Goal: Task Accomplishment & Management: Manage account settings

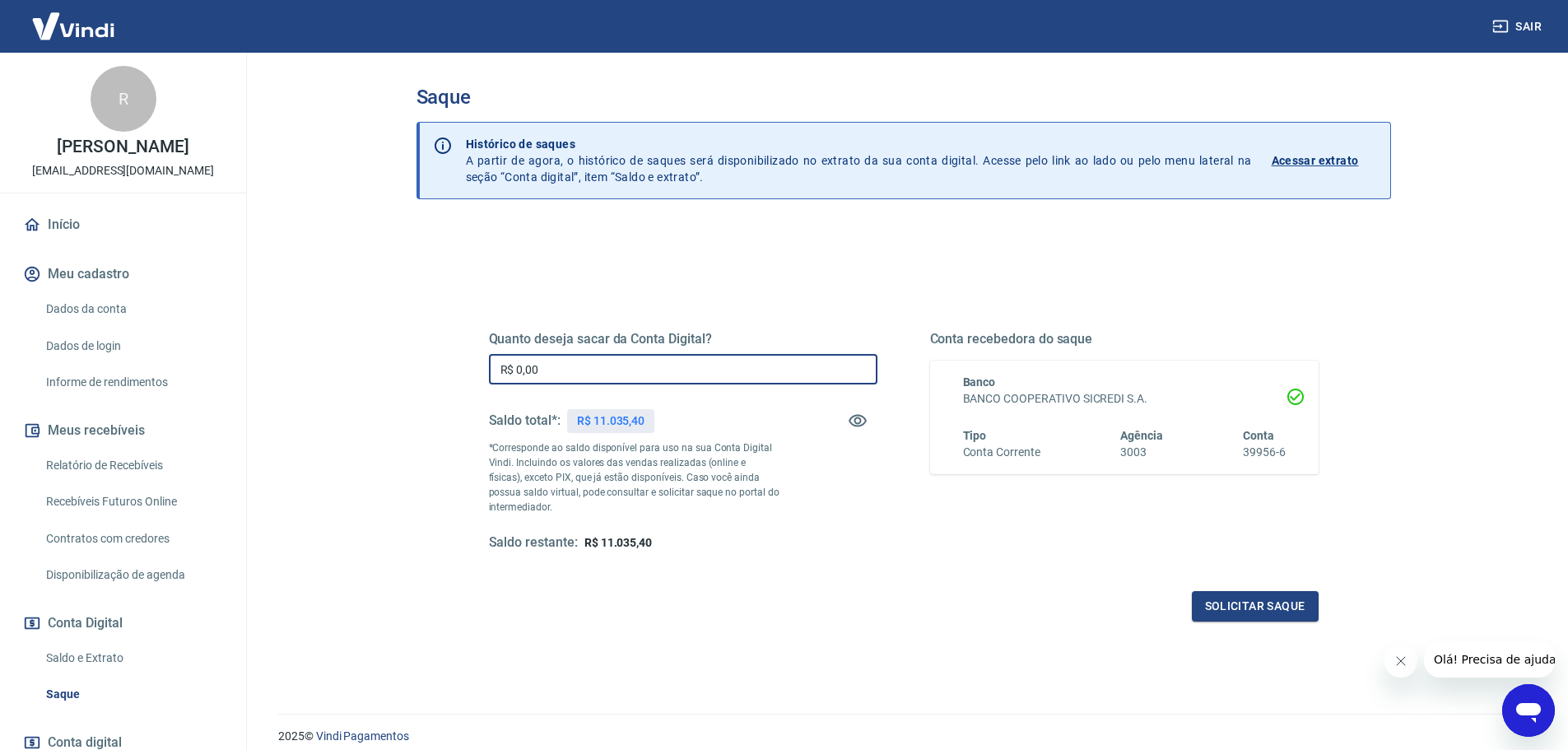
click at [613, 367] on input "R$ 0,00" at bounding box center [682, 369] width 388 height 30
type input "R$ 11.035,40"
click at [1216, 617] on button "Solicitar saque" at bounding box center [1255, 606] width 127 height 30
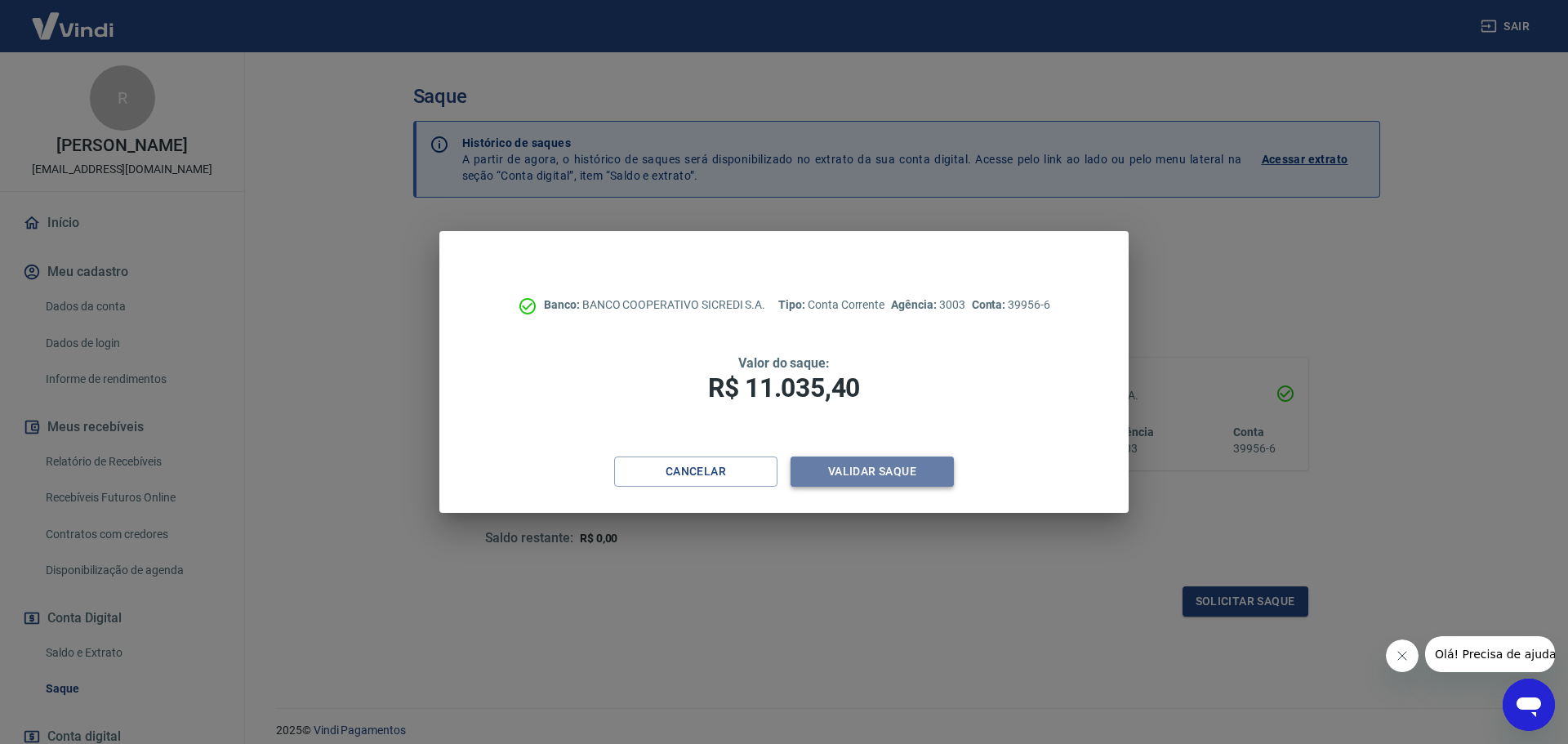
click at [903, 477] on button "Validar saque" at bounding box center [872, 472] width 163 height 30
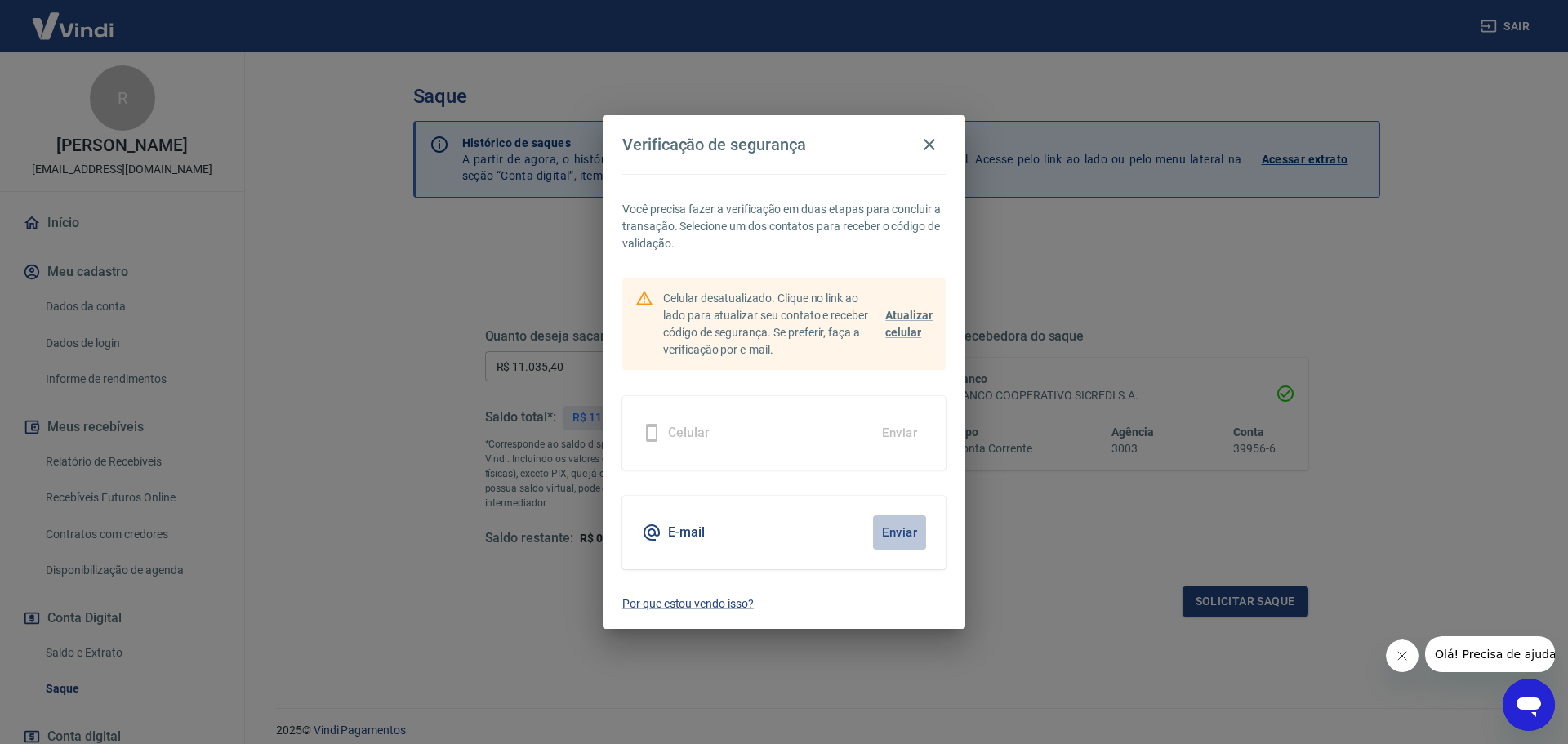
click at [901, 522] on button "Enviar" at bounding box center [899, 532] width 53 height 34
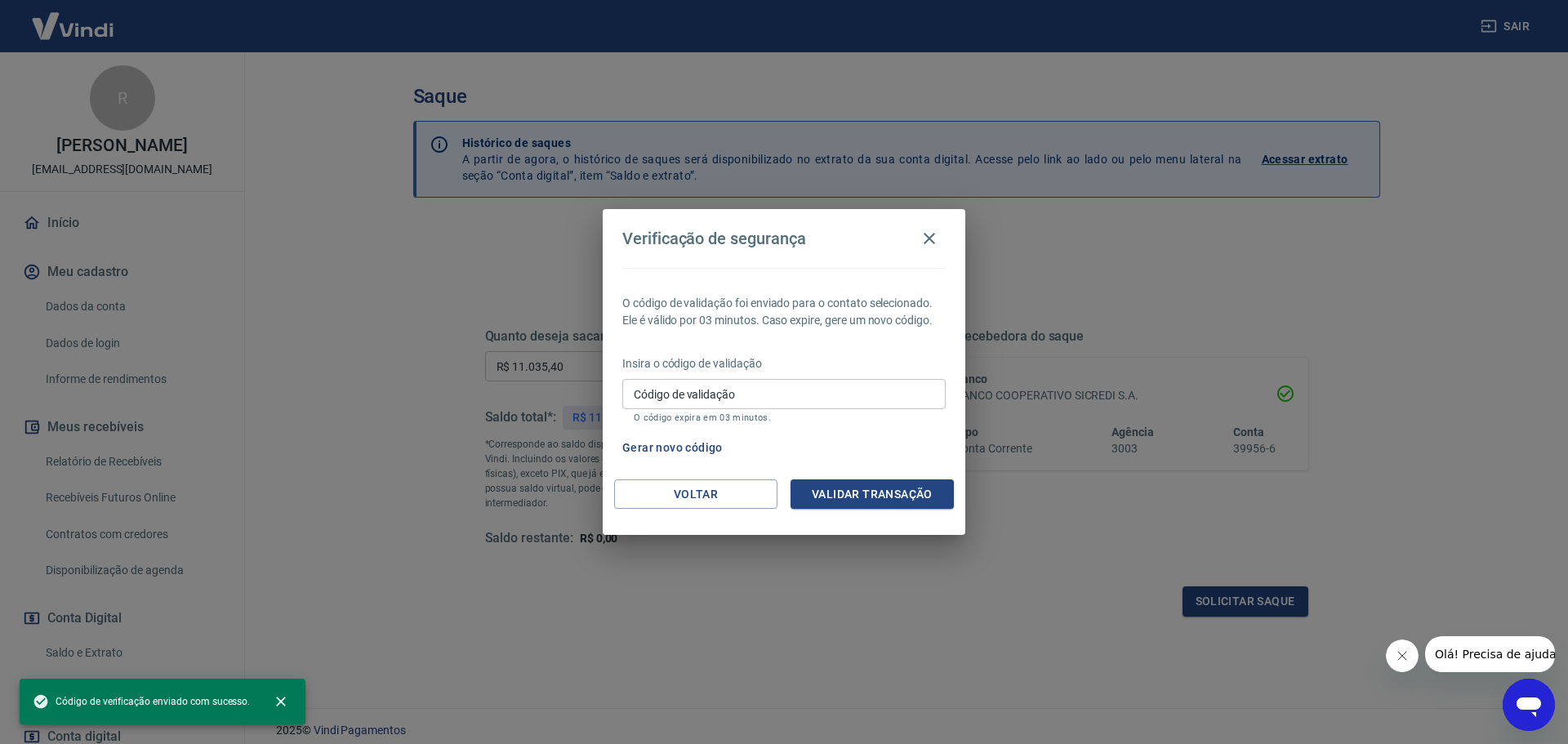
click at [780, 401] on input "Código de validação" at bounding box center [784, 393] width 324 height 30
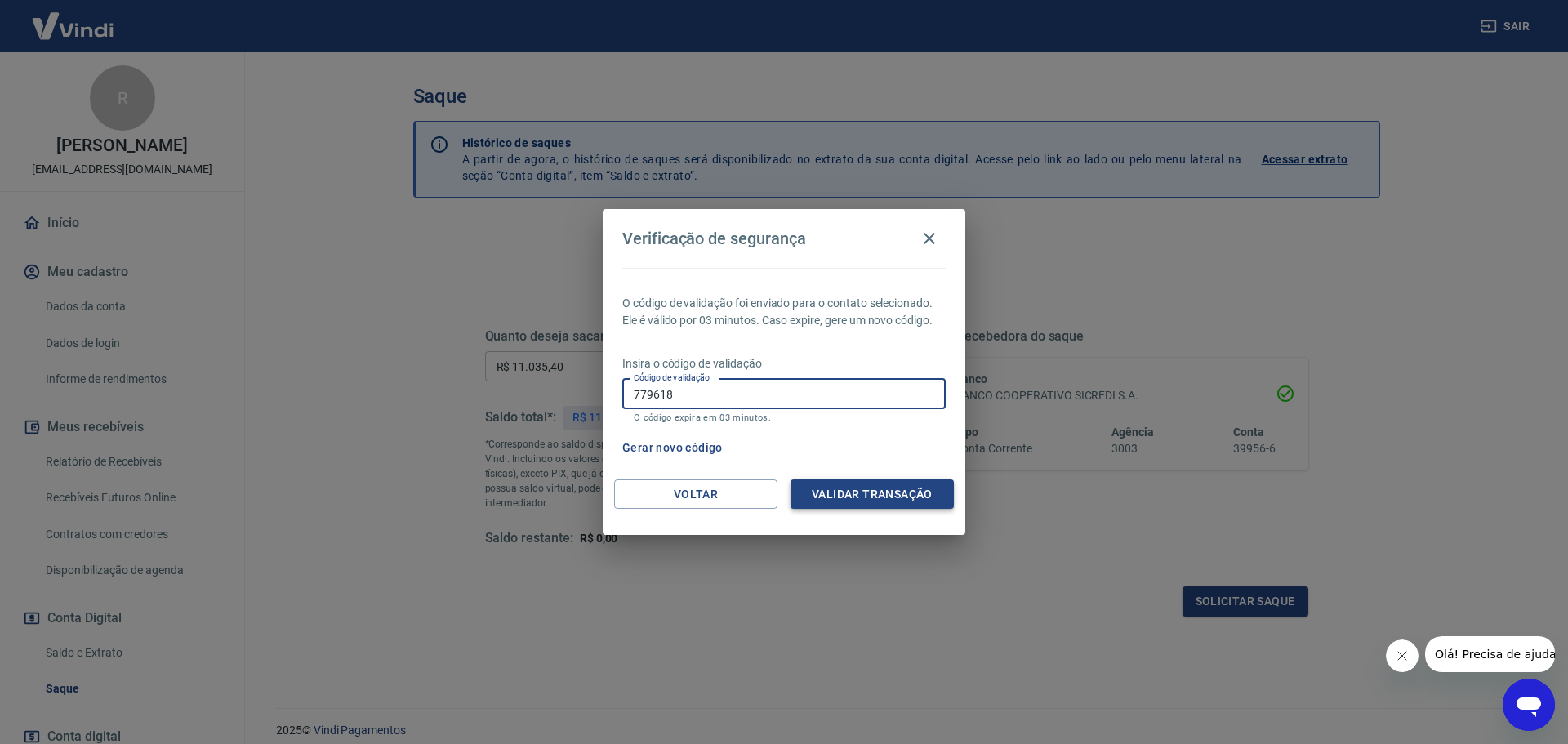
type input "779618"
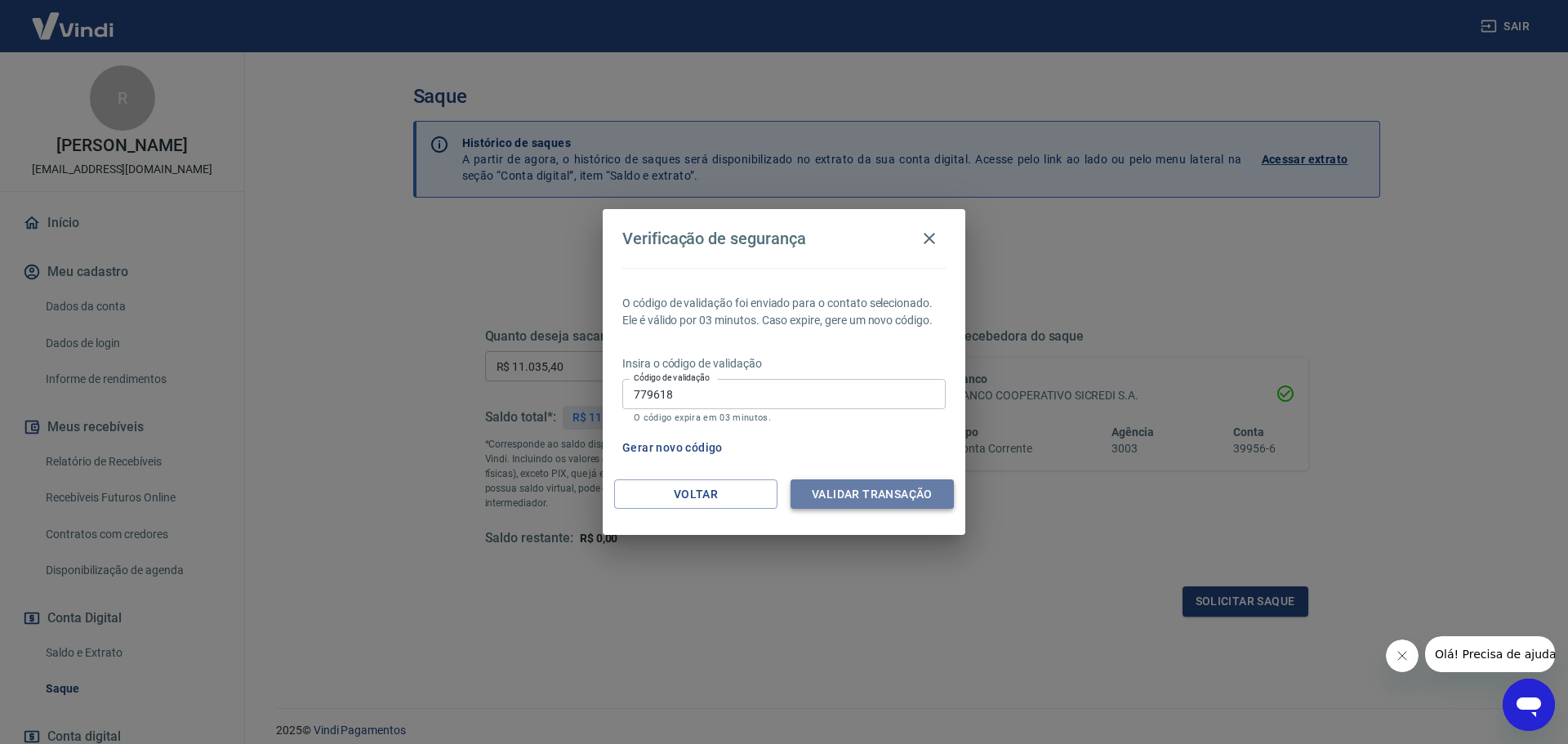
click at [897, 496] on button "Validar transação" at bounding box center [872, 494] width 163 height 30
